Goal: Task Accomplishment & Management: Manage account settings

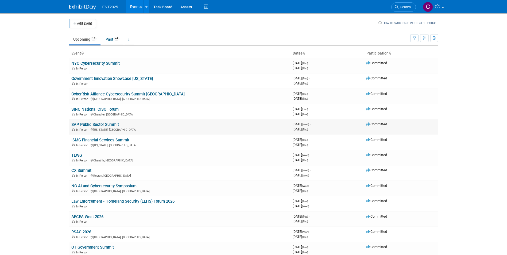
click at [102, 125] on link "SAP Public Sector Summit" at bounding box center [95, 124] width 48 height 5
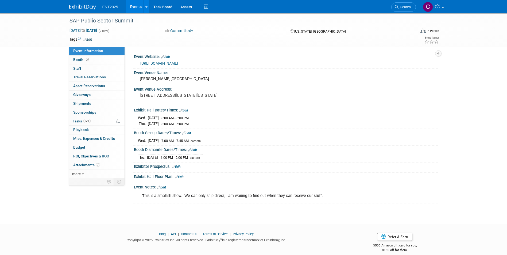
click at [193, 31] on span "button" at bounding box center [192, 30] width 2 height 1
click at [194, 32] on button "Committed" at bounding box center [180, 31] width 32 height 6
click at [137, 9] on link "Events" at bounding box center [136, 6] width 20 height 13
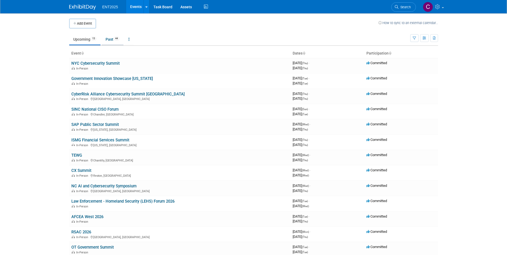
click at [110, 41] on link "Past 44" at bounding box center [113, 39] width 22 height 10
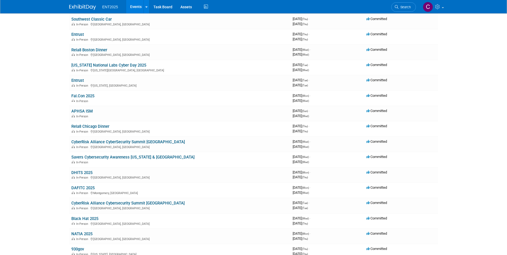
scroll to position [140, 0]
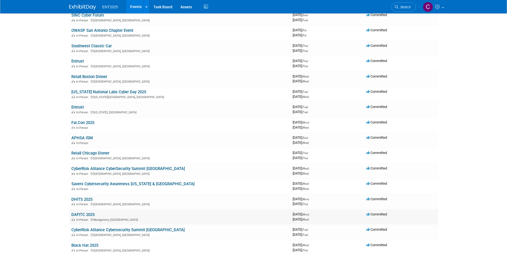
click at [82, 214] on link "DAFITC 2025" at bounding box center [82, 214] width 23 height 5
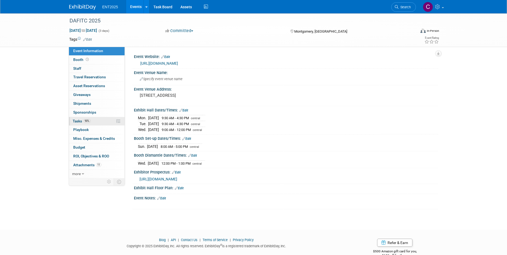
click at [78, 121] on span "Tasks 90%" at bounding box center [82, 121] width 18 height 4
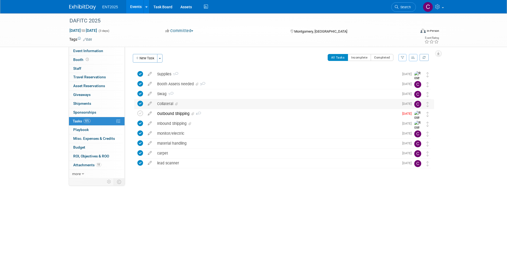
click at [166, 103] on div "Collateral" at bounding box center [276, 103] width 245 height 9
